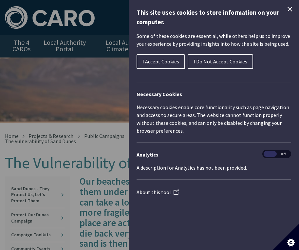
click at [41, 173] on div "Cookie preferences" at bounding box center [149, 125] width 299 height 250
click at [286, 8] on icon "Close Cookie Control" at bounding box center [290, 9] width 8 height 8
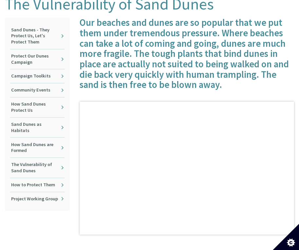
scroll to position [160, 0]
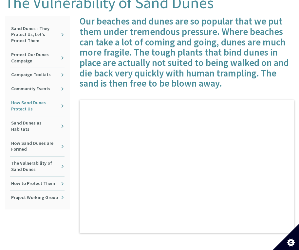
click at [39, 103] on link "How Sand Dunes Protect Us" at bounding box center [37, 106] width 54 height 20
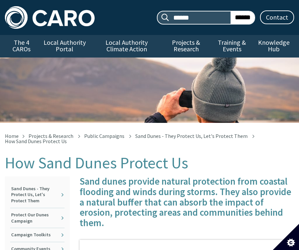
click at [60, 22] on img at bounding box center [50, 17] width 90 height 22
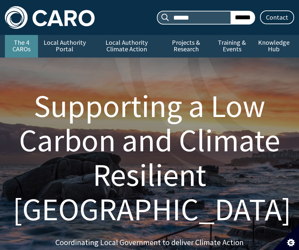
click at [27, 45] on link "The 4 CAROs" at bounding box center [21, 46] width 33 height 23
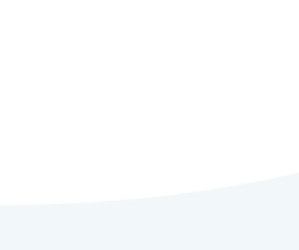
type input "******"
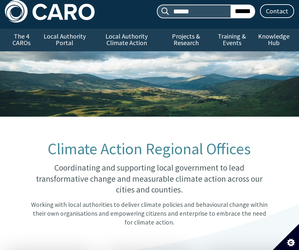
scroll to position [9, 0]
